Goal: Information Seeking & Learning: Learn about a topic

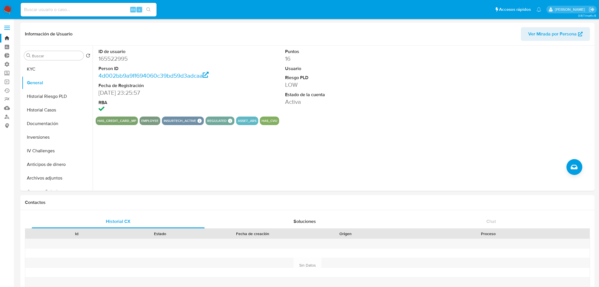
select select "10"
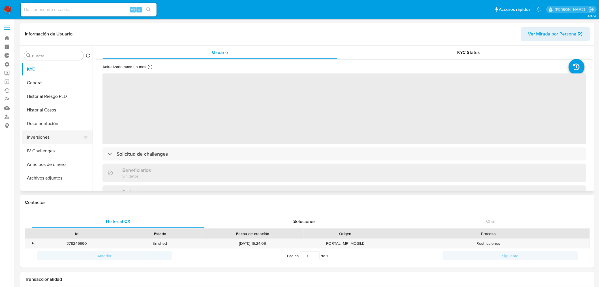
click at [55, 136] on button "Inversiones" at bounding box center [55, 137] width 66 height 14
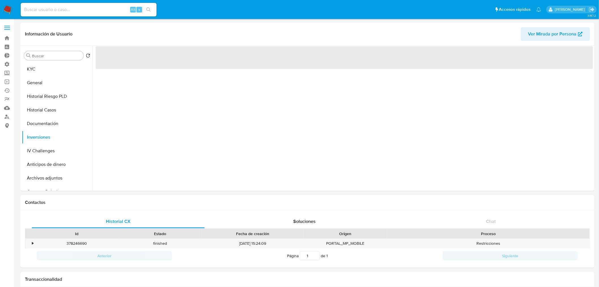
select select "10"
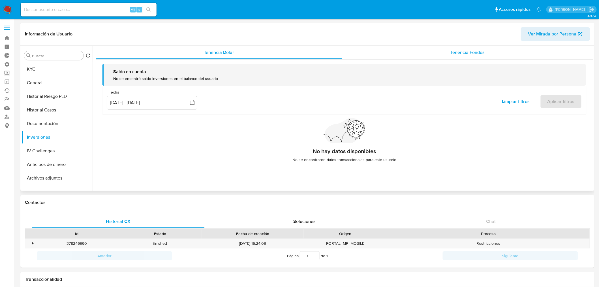
click at [451, 54] on span "Tenencia Fondos" at bounding box center [468, 52] width 34 height 7
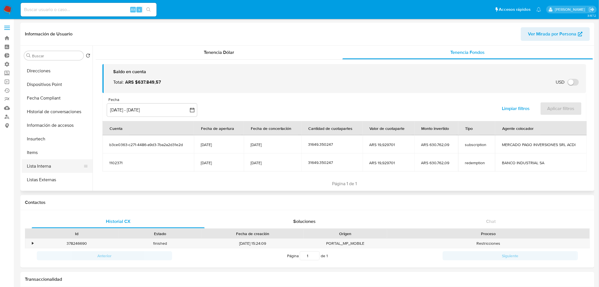
scroll to position [188, 0]
click at [62, 169] on button "Lista Interna" at bounding box center [55, 166] width 66 height 14
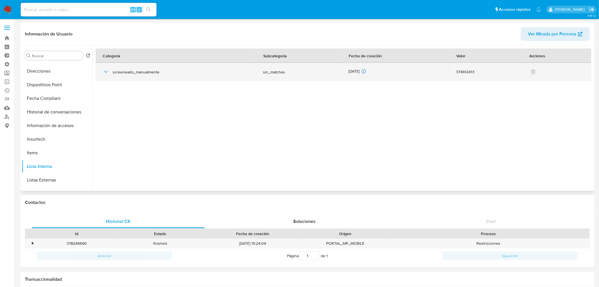
click at [109, 72] on div "screeneado_manualmente" at bounding box center [176, 72] width 147 height 18
click at [107, 71] on icon "button" at bounding box center [106, 71] width 7 height 7
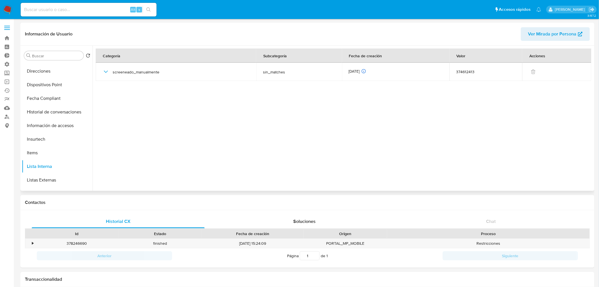
click at [542, 33] on span "Ver Mirada por Persona" at bounding box center [553, 34] width 48 height 14
click at [7, 39] on link "Bandeja" at bounding box center [33, 38] width 67 height 9
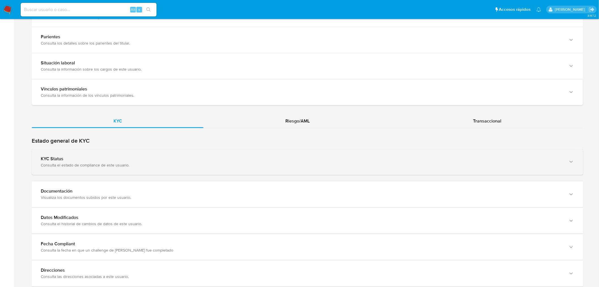
scroll to position [441, 0]
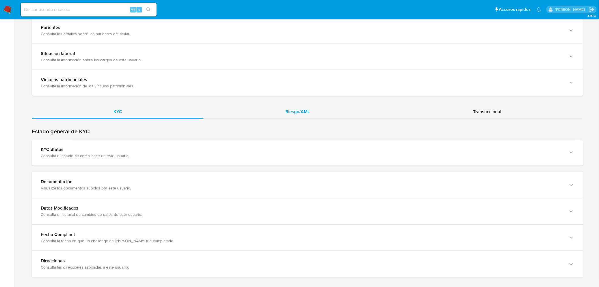
click at [315, 114] on div "Riesgo/AML" at bounding box center [298, 112] width 188 height 14
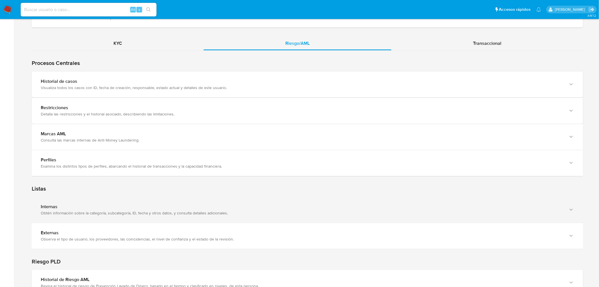
scroll to position [503, 0]
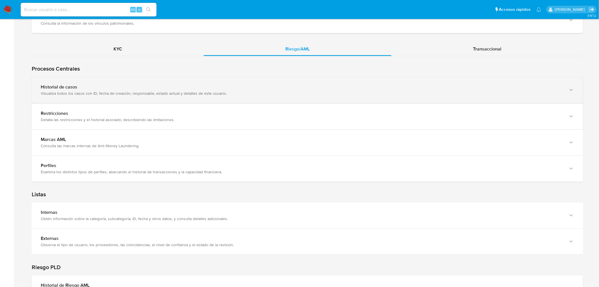
click at [80, 81] on div "Historial de casos Visualiza todos los casos con ID, fecha de creación, respons…" at bounding box center [308, 90] width 552 height 26
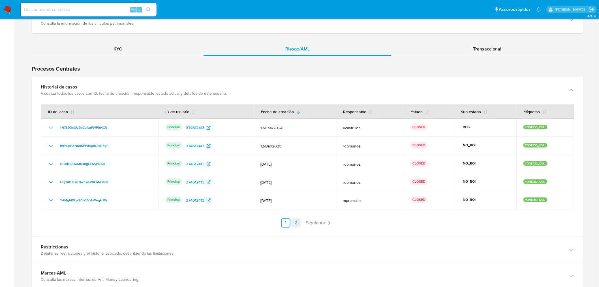
click at [293, 222] on link "2" at bounding box center [296, 222] width 9 height 9
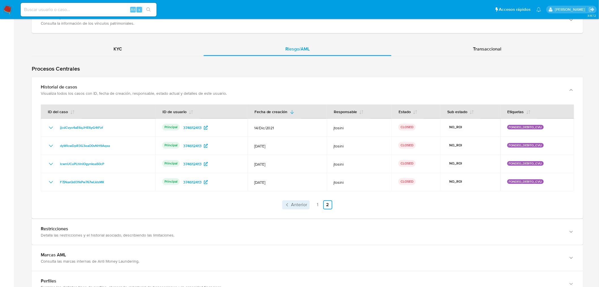
click at [297, 203] on span "Anterior" at bounding box center [300, 204] width 16 height 5
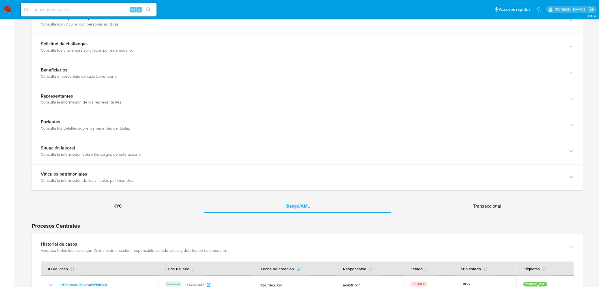
scroll to position [126, 0]
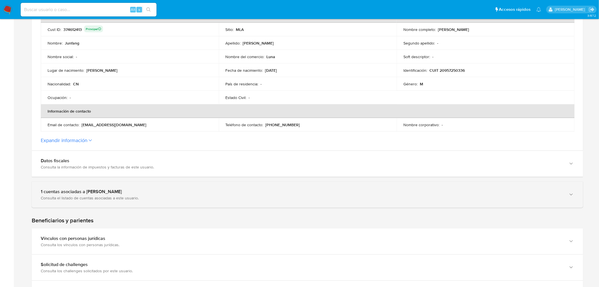
click at [175, 195] on div "Consulta el listado de cuentas asociadas a este usuario." at bounding box center [302, 197] width 522 height 5
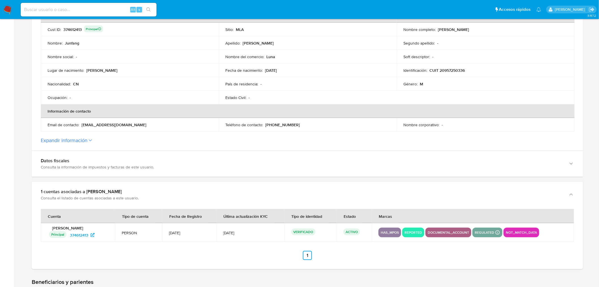
click at [73, 12] on input at bounding box center [89, 9] width 136 height 7
type input "fravega"
click at [96, 9] on input "fravega" at bounding box center [89, 9] width 136 height 7
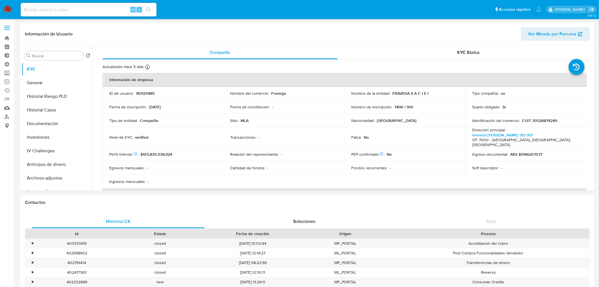
select select "10"
click at [525, 38] on button "Ver Mirada por Persona" at bounding box center [555, 34] width 69 height 14
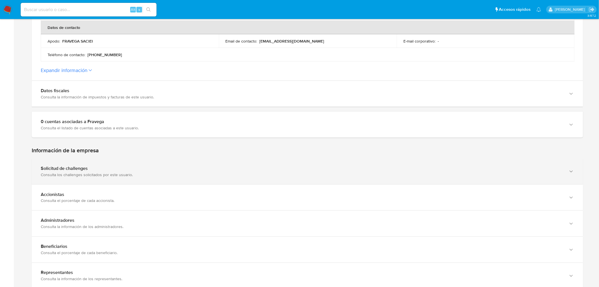
scroll to position [472, 0]
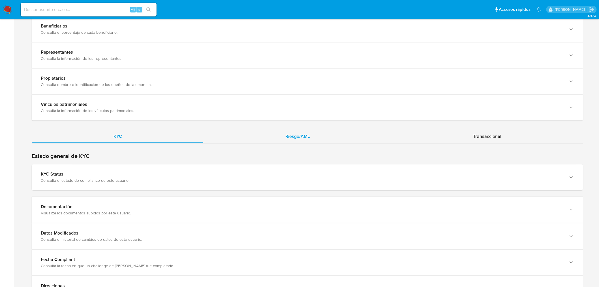
click at [300, 134] on span "Riesgo/AML" at bounding box center [298, 136] width 24 height 7
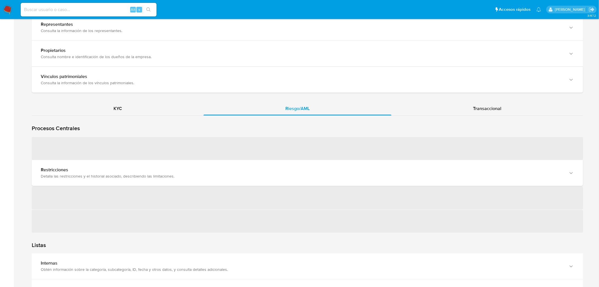
scroll to position [535, 0]
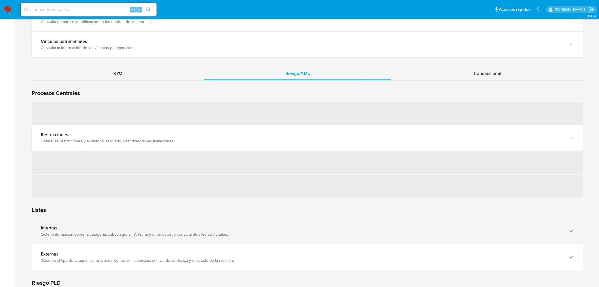
click at [203, 237] on div "Internas Obtén información sobre la categoría, subcategoría, ID, fecha y otros …" at bounding box center [308, 231] width 552 height 26
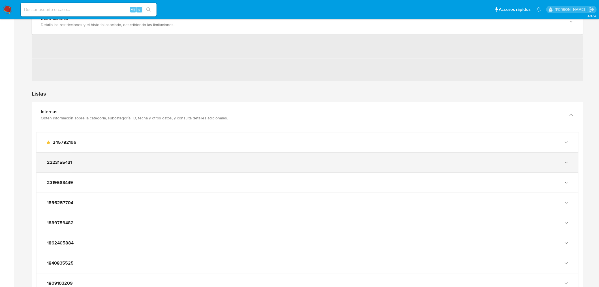
scroll to position [661, 0]
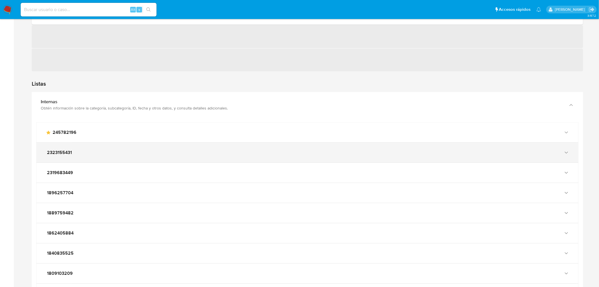
click at [153, 153] on div "2323155431" at bounding box center [302, 153] width 513 height 6
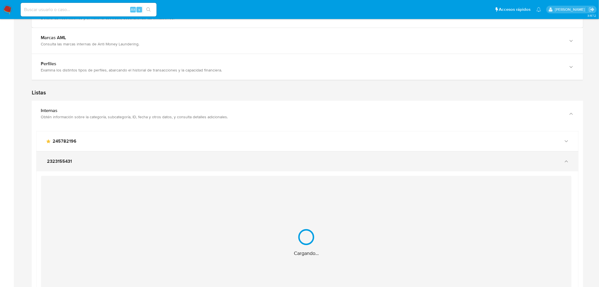
click at [143, 160] on div "2323155431" at bounding box center [302, 161] width 513 height 6
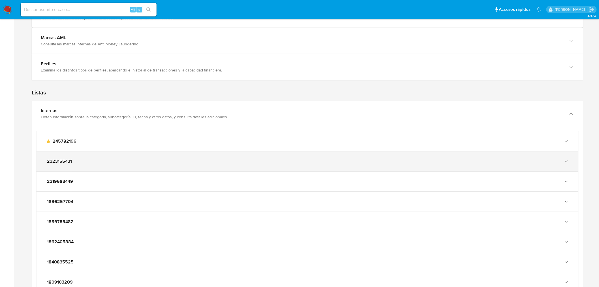
click at [142, 162] on div "2323155431" at bounding box center [302, 161] width 513 height 6
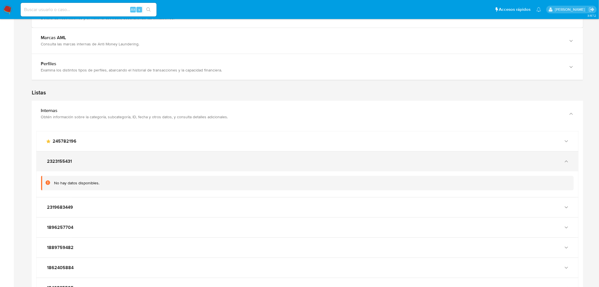
click at [142, 162] on div "2323155431" at bounding box center [302, 161] width 513 height 6
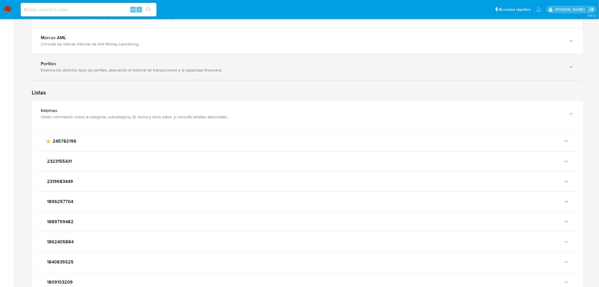
scroll to position [503, 0]
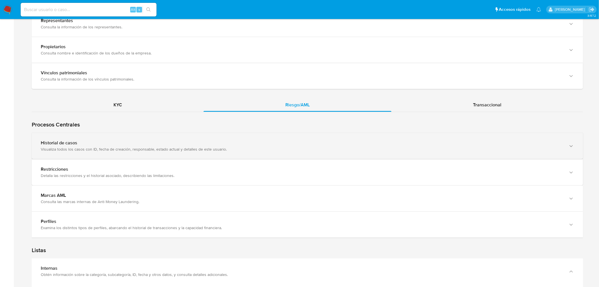
click at [124, 149] on div "Visualiza todos los casos con ID, fecha de creación, responsable, estado actual…" at bounding box center [302, 148] width 522 height 5
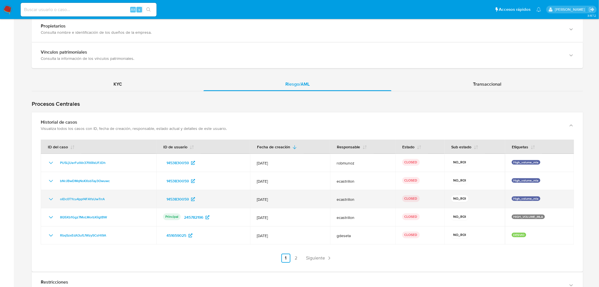
scroll to position [535, 0]
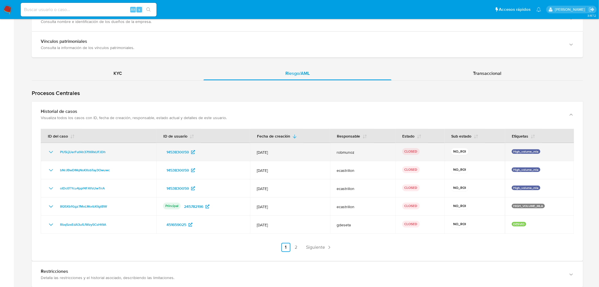
click at [50, 149] on icon "Mostrar/Ocultar" at bounding box center [51, 151] width 7 height 7
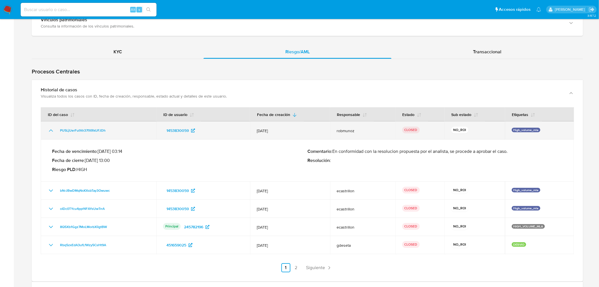
scroll to position [567, 0]
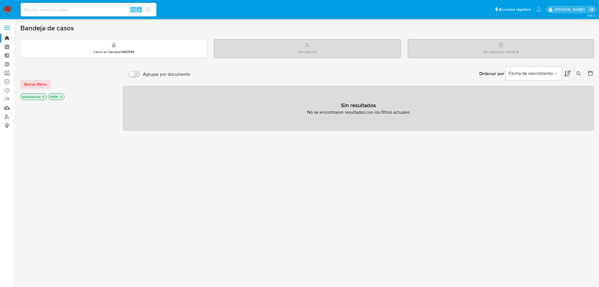
click at [43, 100] on div "asanchezcres OPEN" at bounding box center [65, 97] width 91 height 8
click at [43, 95] on icon "close-filter" at bounding box center [43, 96] width 3 height 3
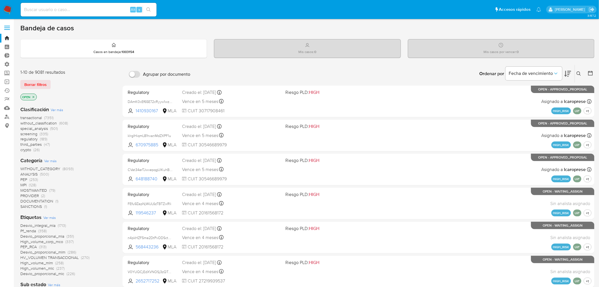
click at [35, 97] on icon "close-filter" at bounding box center [33, 96] width 3 height 3
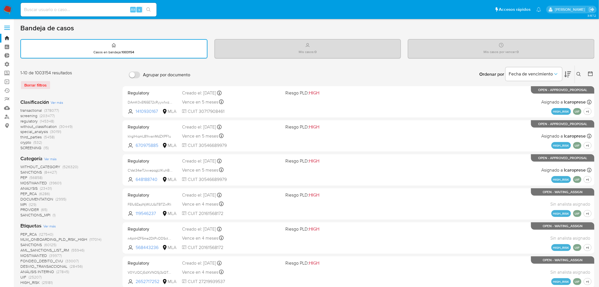
click at [24, 171] on span "SANCTIONS" at bounding box center [31, 172] width 22 height 6
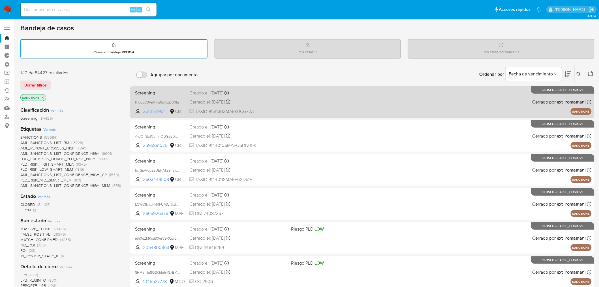
click at [157, 110] on span "2613731954" at bounding box center [155, 111] width 25 height 6
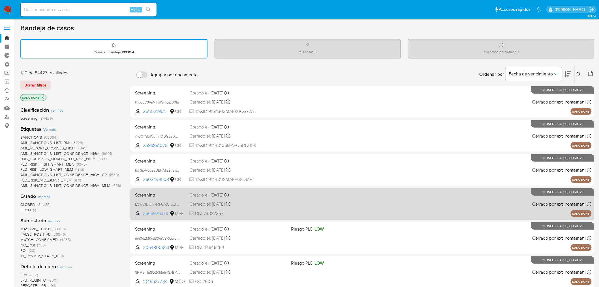
click at [154, 212] on span "2665926376" at bounding box center [155, 213] width 25 height 6
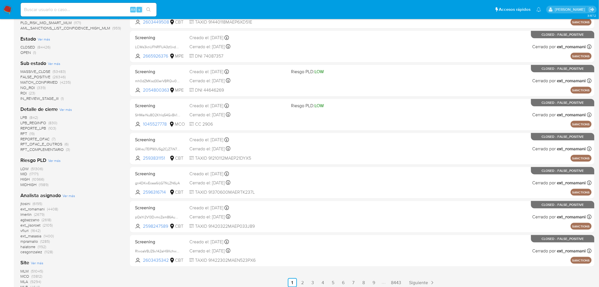
scroll to position [222, 0]
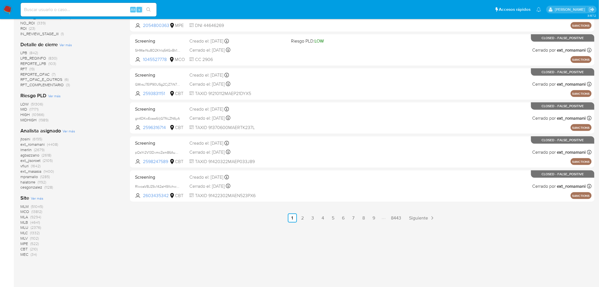
click at [304, 217] on link "2" at bounding box center [302, 217] width 9 height 9
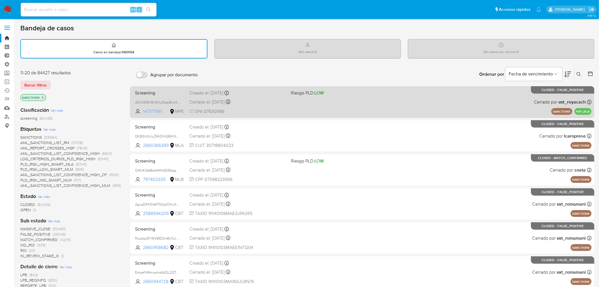
click at [156, 109] on span "147571561" at bounding box center [155, 111] width 25 height 6
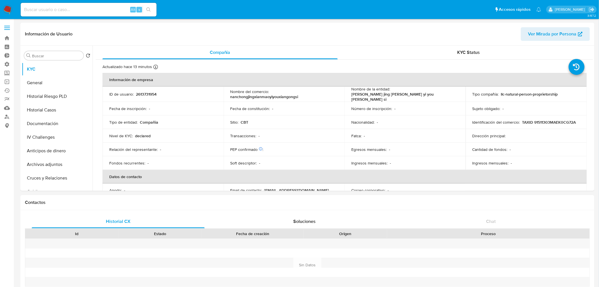
select select "10"
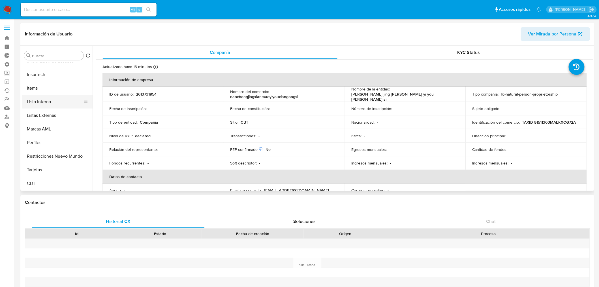
click at [52, 103] on button "Lista Interna" at bounding box center [55, 102] width 66 height 14
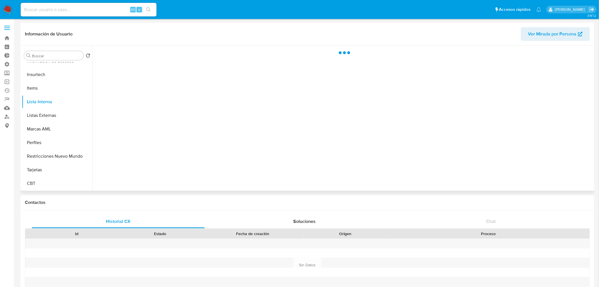
scroll to position [239, 0]
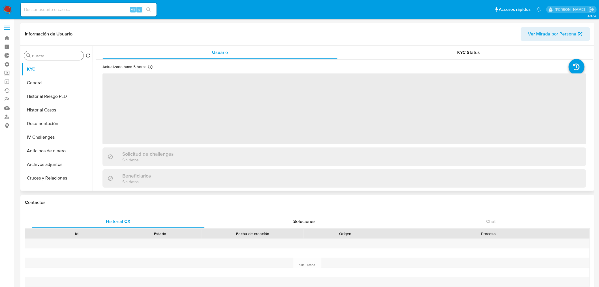
click at [57, 58] on input "Buscar" at bounding box center [56, 55] width 49 height 5
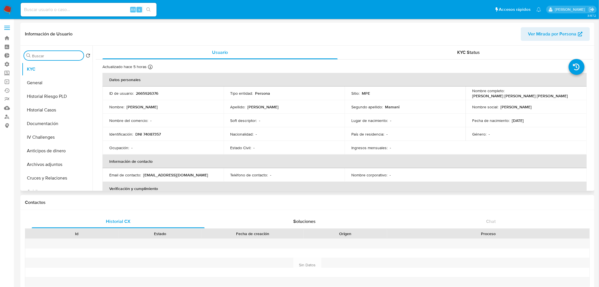
type input "l"
select select "10"
type input "lis"
click at [66, 81] on button "Lista Interna" at bounding box center [55, 83] width 66 height 14
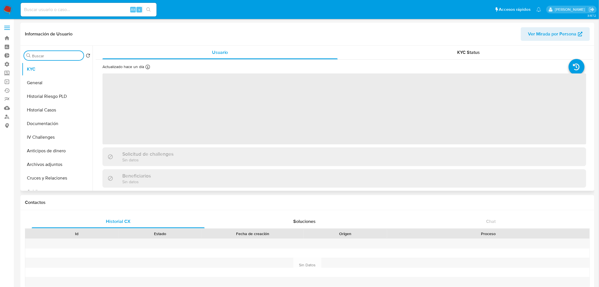
click at [67, 58] on input "Buscar" at bounding box center [56, 55] width 49 height 5
type input "lis"
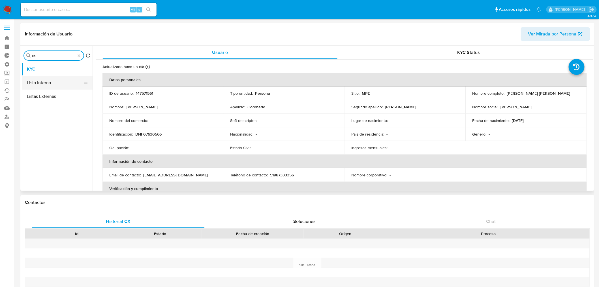
select select "10"
type input "lis"
click at [77, 83] on button "Lista Interna" at bounding box center [55, 83] width 66 height 14
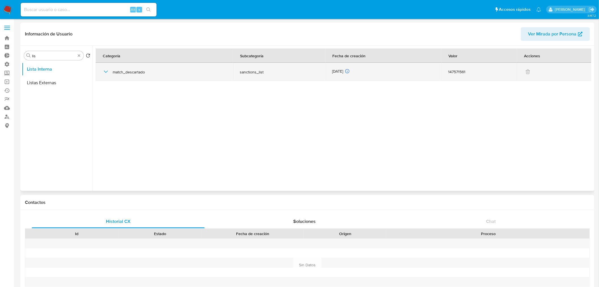
click at [104, 72] on icon "button" at bounding box center [106, 71] width 7 height 7
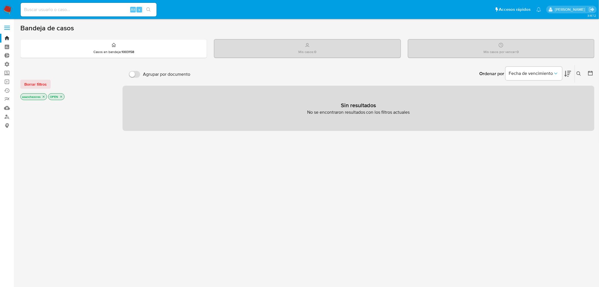
click at [6, 27] on label at bounding box center [7, 28] width 14 height 12
click at [7, 30] on label at bounding box center [7, 28] width 14 height 12
click at [0, 0] on input "checkbox" at bounding box center [0, 0] width 0 height 0
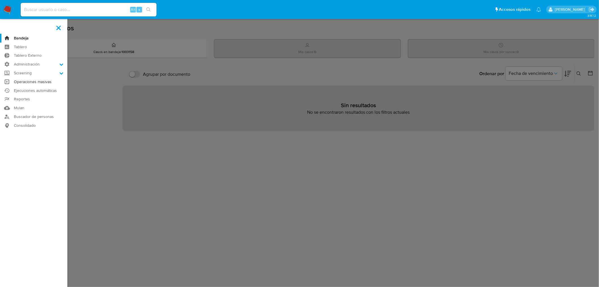
click at [29, 81] on link "Operaciones masivas" at bounding box center [33, 81] width 67 height 9
